Goal: Task Accomplishment & Management: Manage account settings

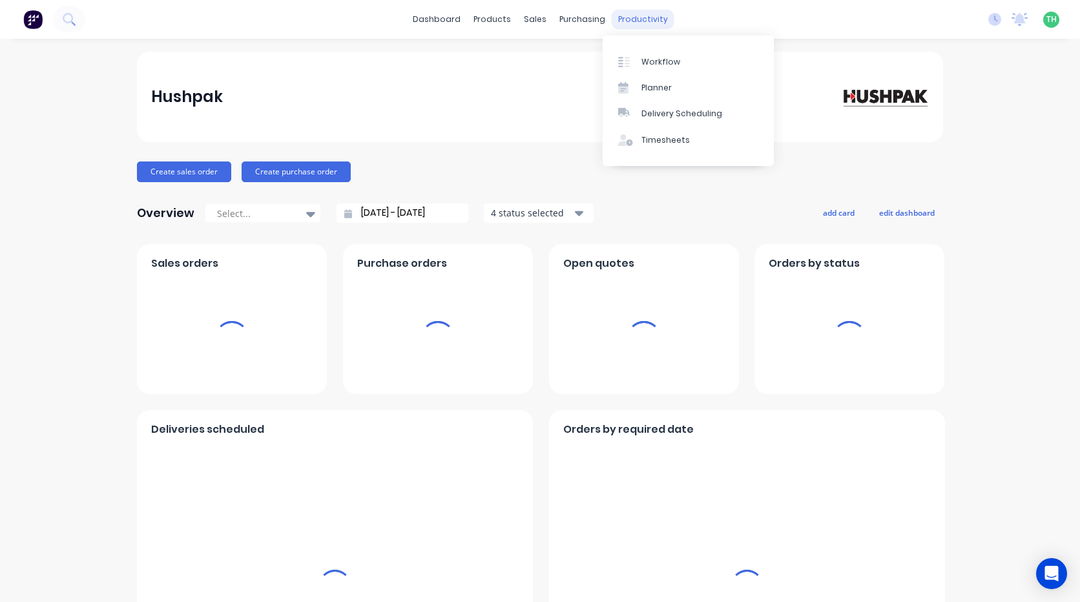
click at [631, 22] on div "productivity" at bounding box center [643, 19] width 63 height 19
click at [646, 141] on div "Timesheets" at bounding box center [666, 140] width 48 height 12
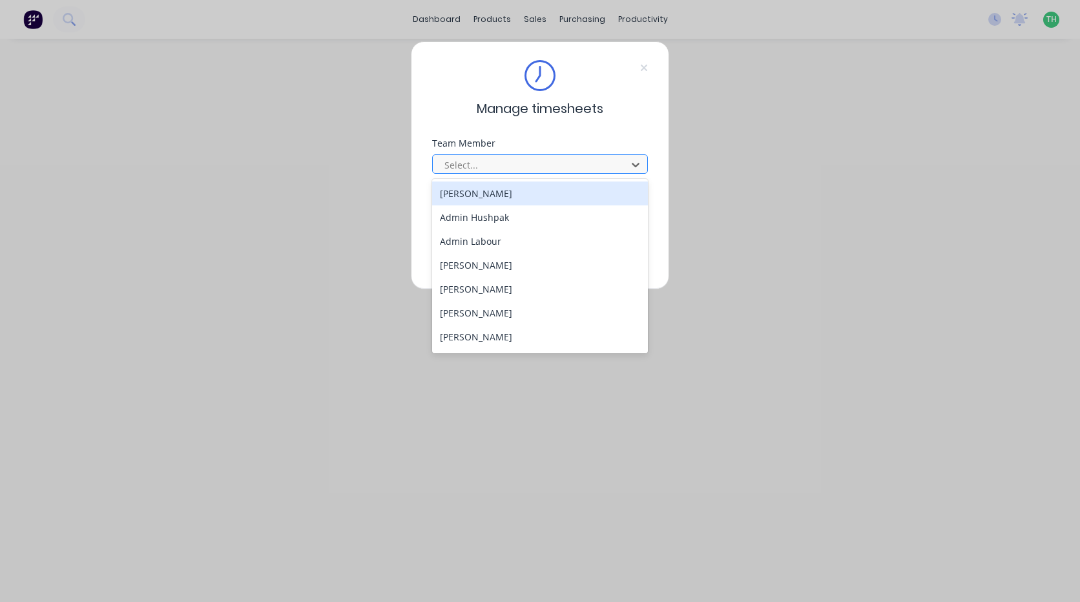
click at [602, 164] on div at bounding box center [531, 165] width 177 height 16
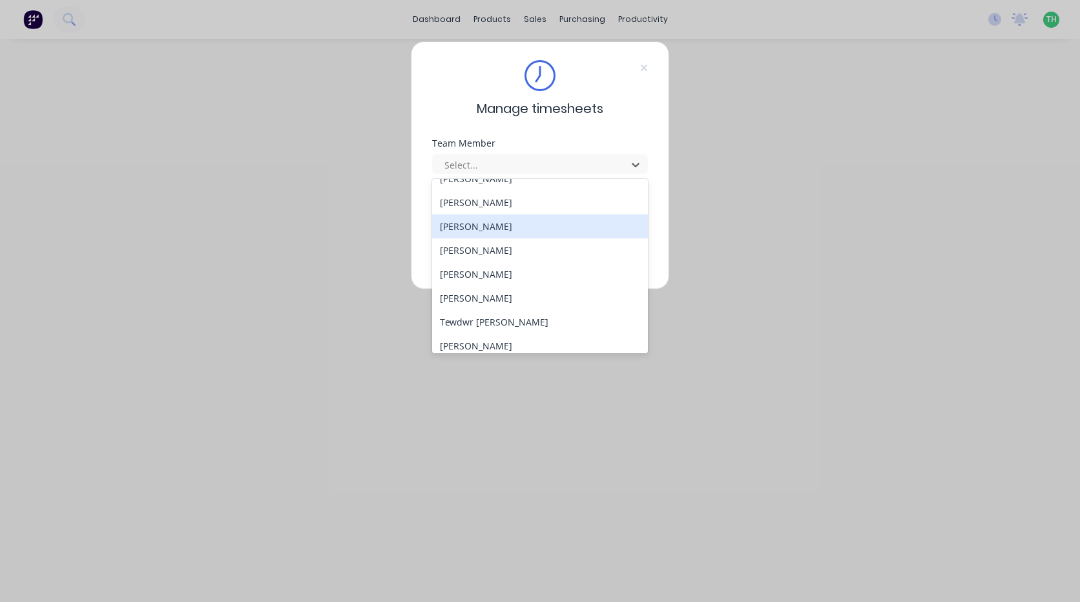
scroll to position [596, 0]
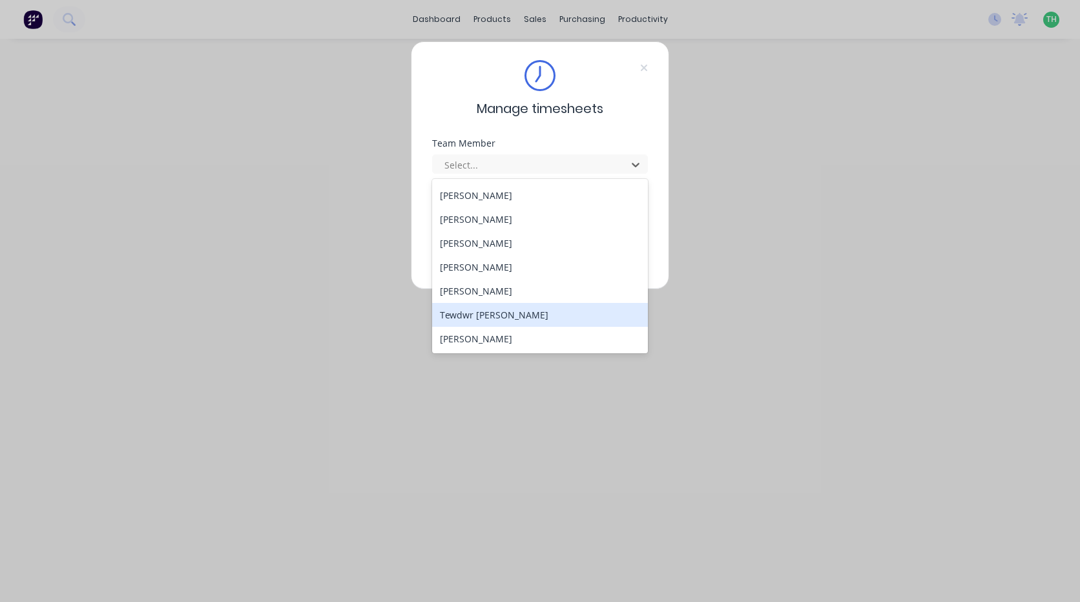
click at [513, 311] on div "Tewdwr [PERSON_NAME]" at bounding box center [540, 315] width 216 height 24
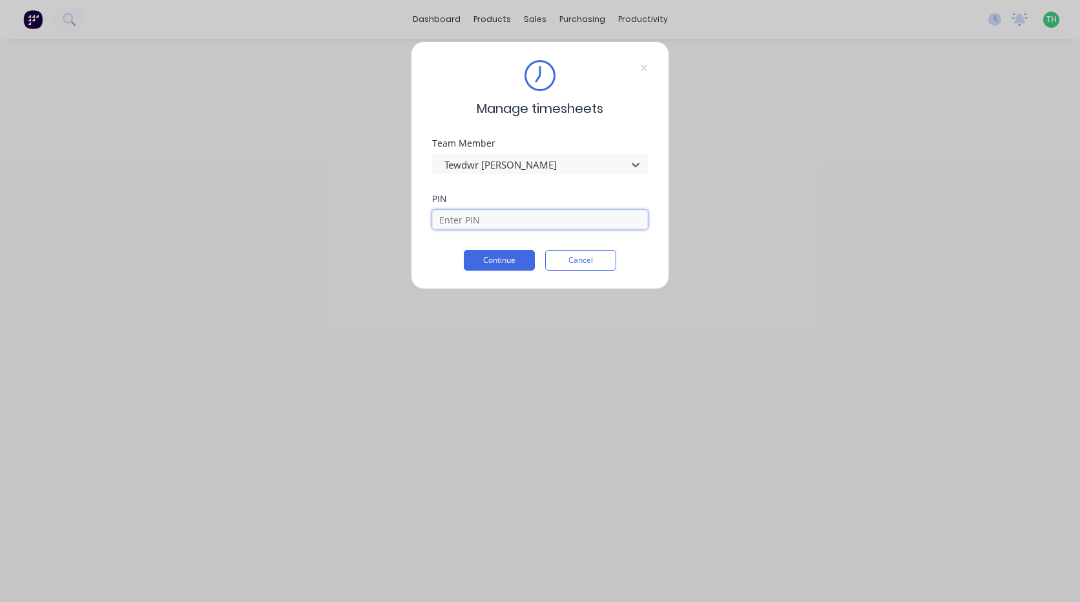
click at [489, 221] on input at bounding box center [540, 219] width 216 height 19
type input "2711"
click at [464, 250] on button "Continue" at bounding box center [499, 260] width 71 height 21
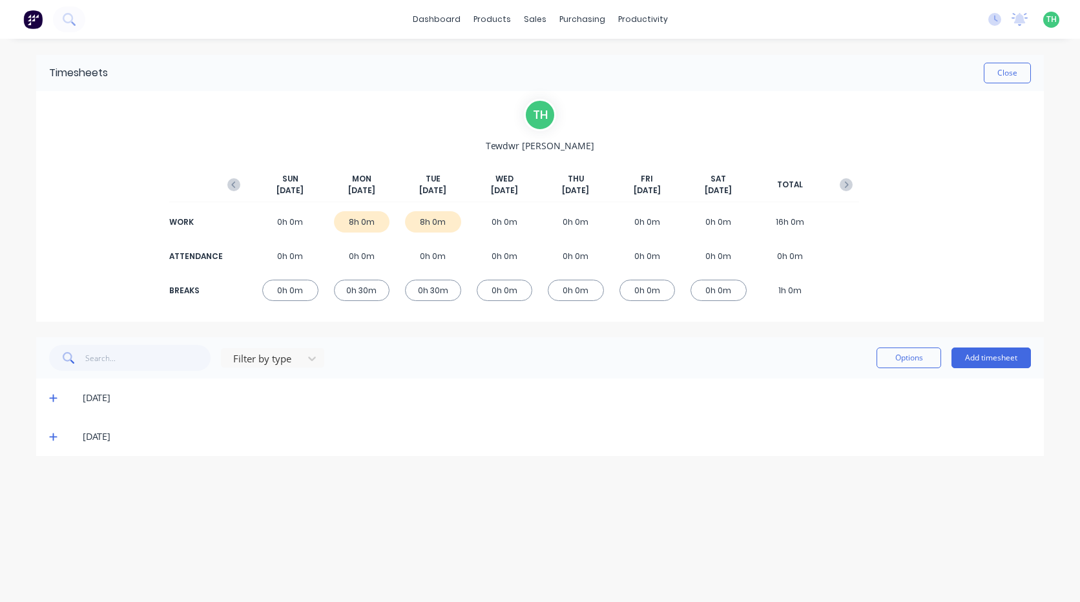
click at [52, 398] on icon at bounding box center [53, 399] width 8 height 8
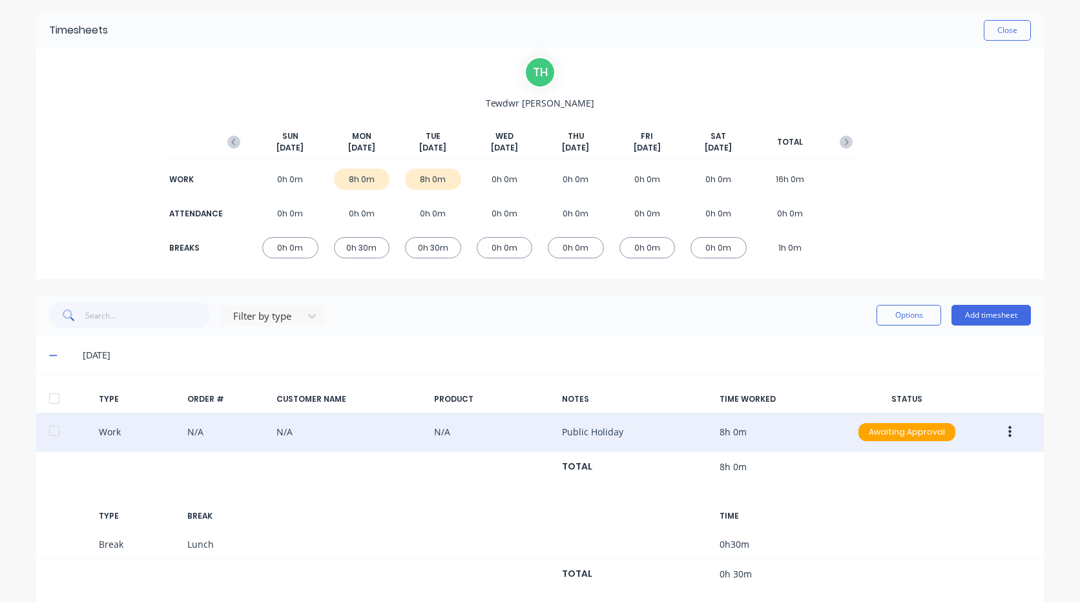
scroll to position [105, 0]
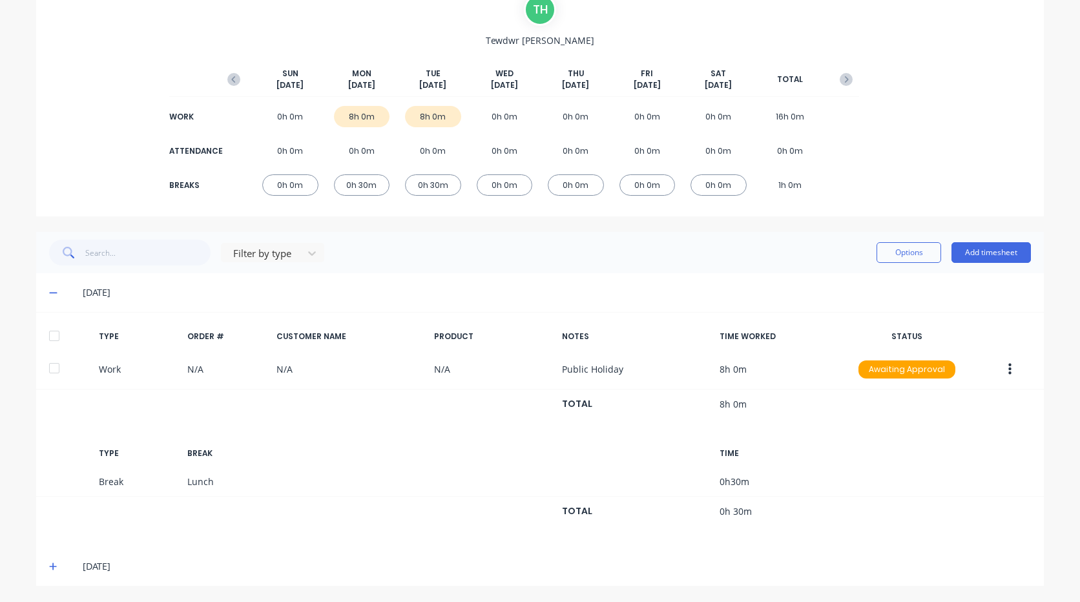
drag, startPoint x: 50, startPoint y: 565, endPoint x: 106, endPoint y: 554, distance: 57.3
click at [50, 565] on icon at bounding box center [53, 566] width 8 height 9
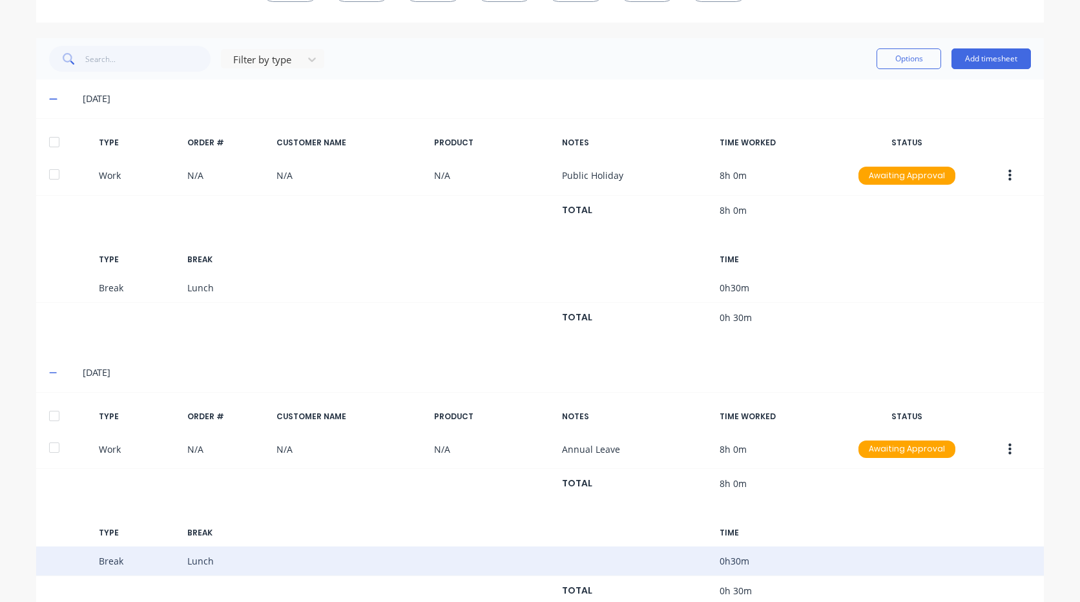
scroll to position [340, 0]
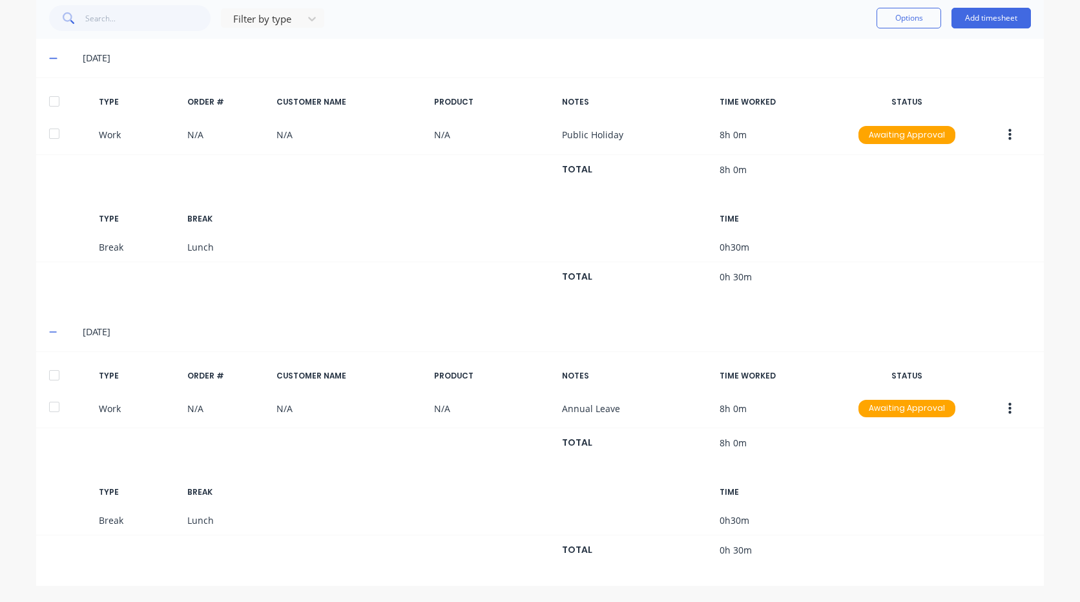
click at [49, 335] on icon at bounding box center [53, 332] width 8 height 9
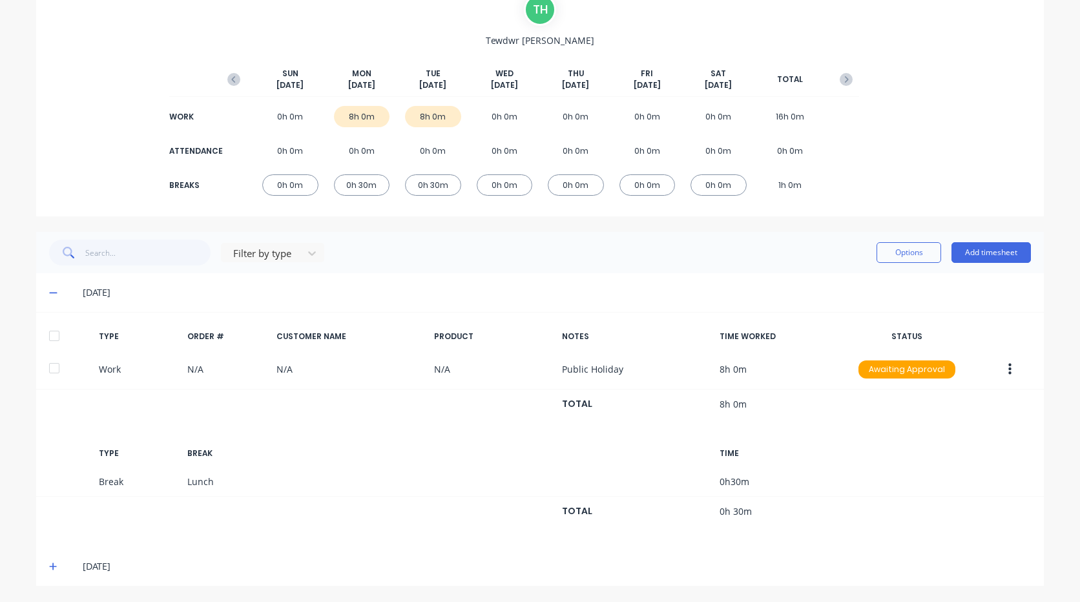
click at [49, 294] on icon at bounding box center [53, 292] width 8 height 9
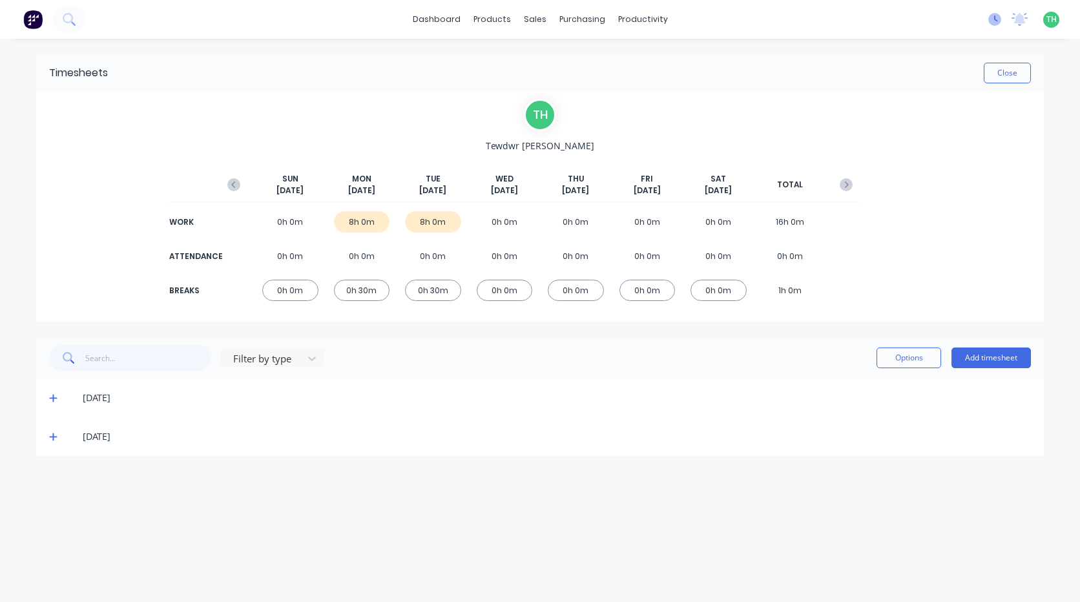
click at [996, 19] on icon at bounding box center [995, 19] width 13 height 13
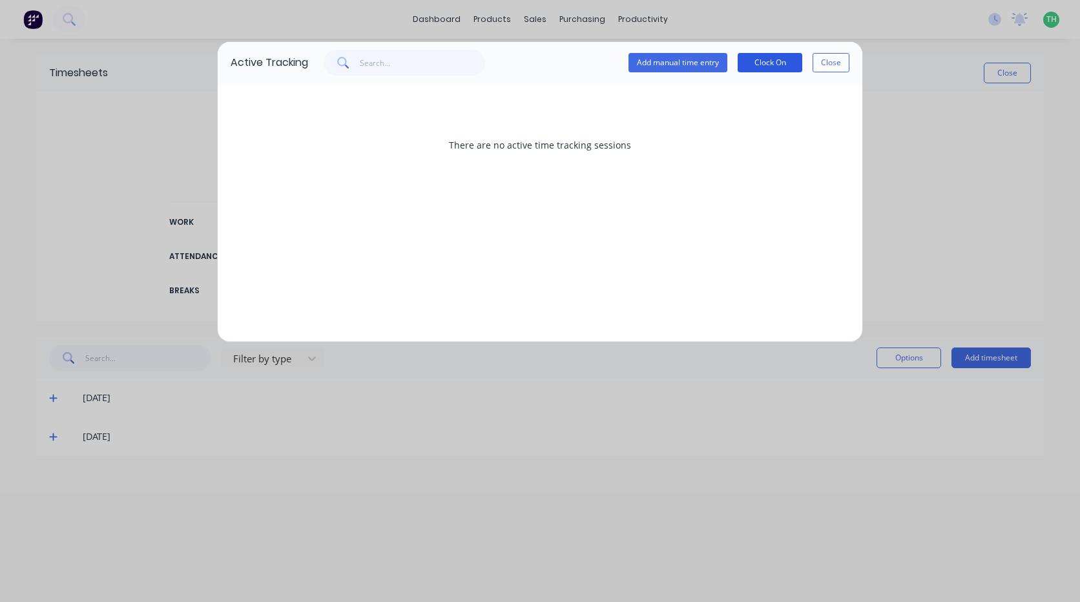
click at [781, 61] on button "Clock On" at bounding box center [770, 62] width 65 height 19
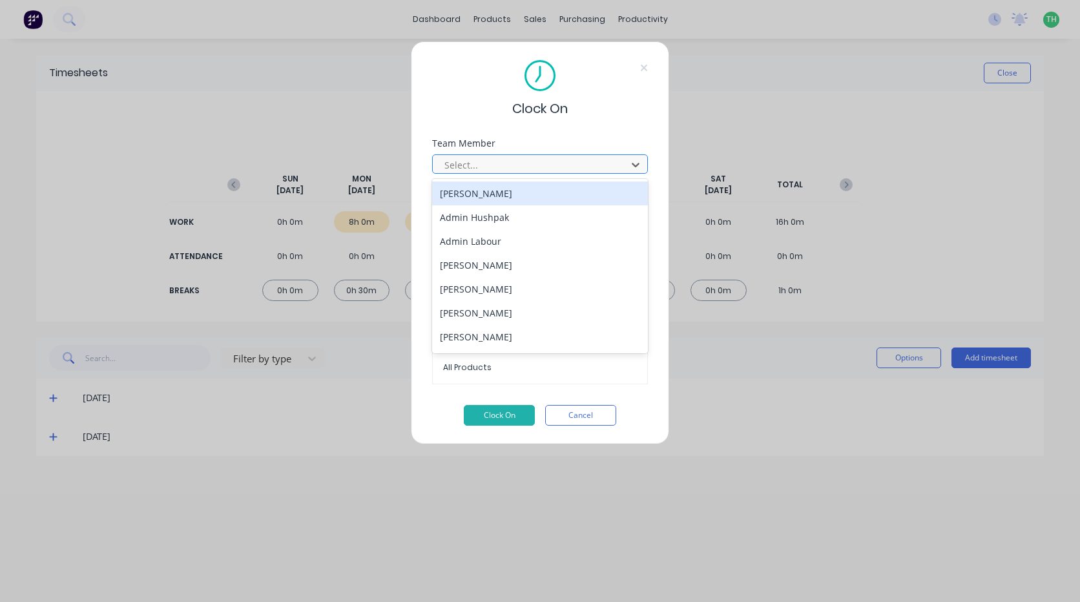
click at [477, 161] on div at bounding box center [531, 165] width 177 height 16
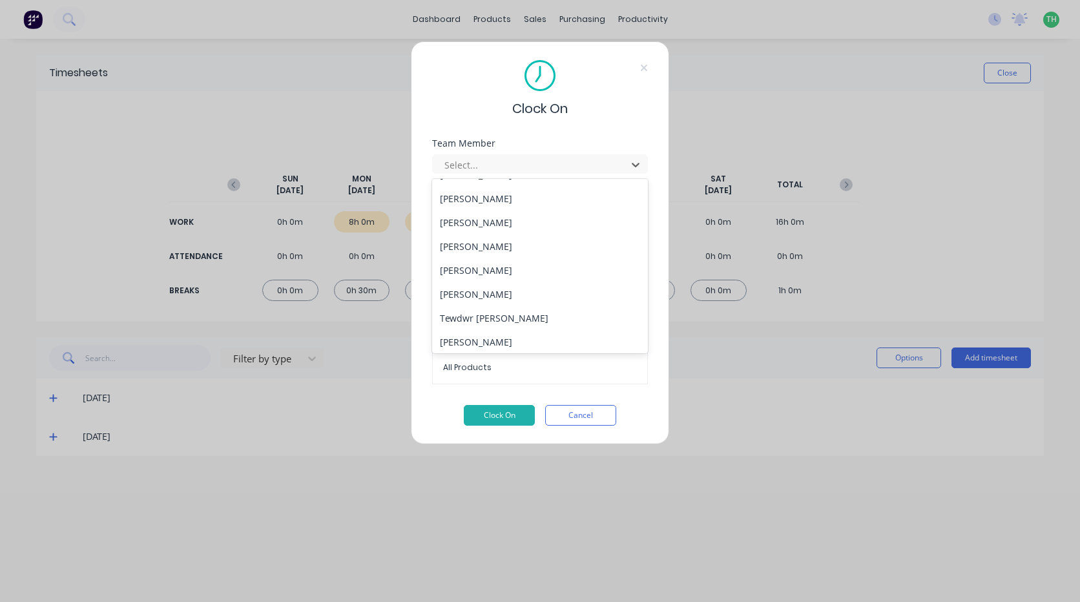
scroll to position [596, 0]
click at [479, 322] on div "Tewdwr [PERSON_NAME]" at bounding box center [540, 315] width 216 height 24
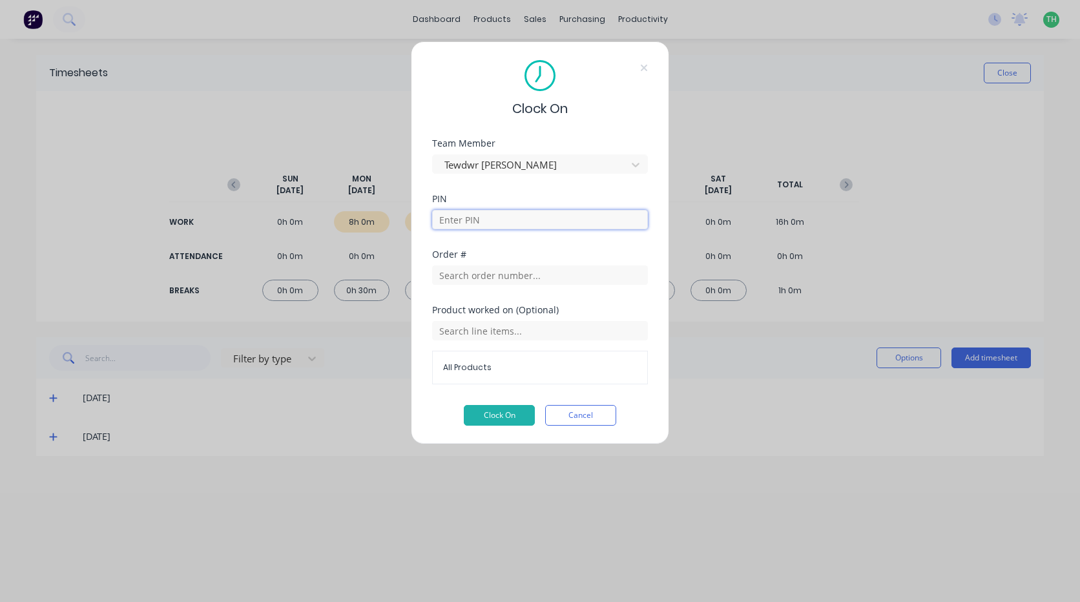
click at [490, 222] on input at bounding box center [540, 219] width 216 height 19
type input "2711"
click at [502, 411] on button "Clock On" at bounding box center [499, 415] width 71 height 21
